Goal: Find specific page/section: Find specific page/section

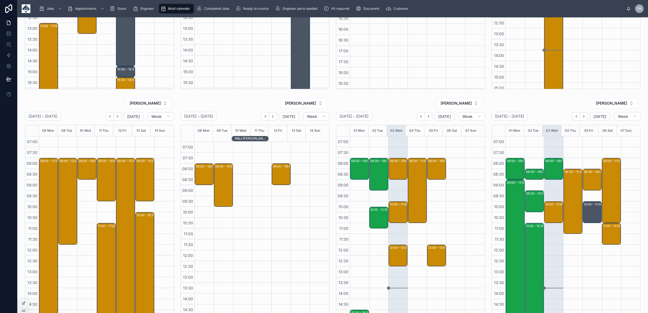
scroll to position [64, 0]
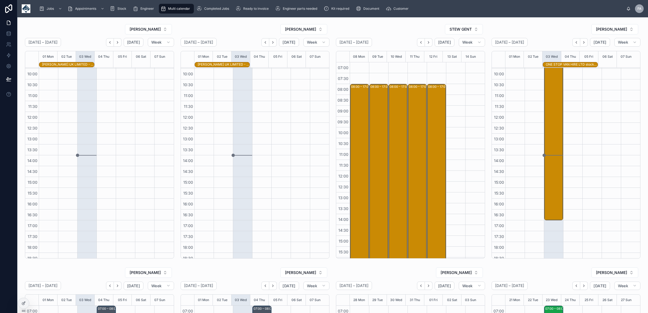
scroll to position [64, 0]
